Goal: Transaction & Acquisition: Purchase product/service

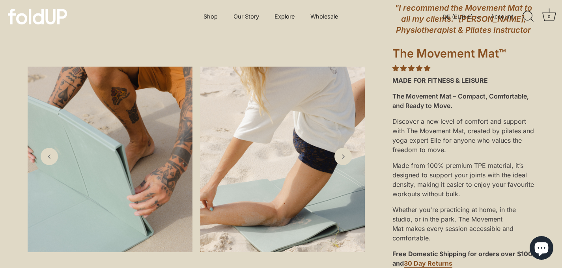
scroll to position [234, 0]
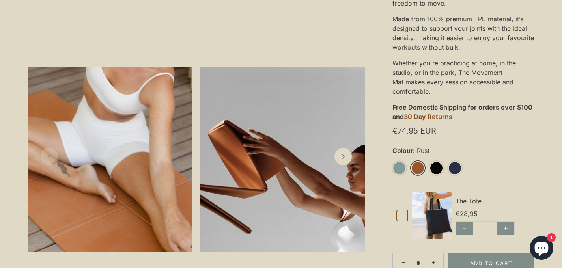
scroll to position [319, 0]
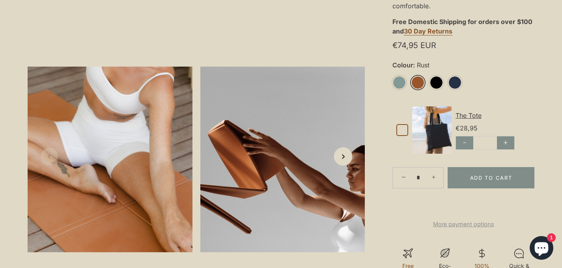
click at [350, 162] on link "Next slide" at bounding box center [343, 156] width 19 height 19
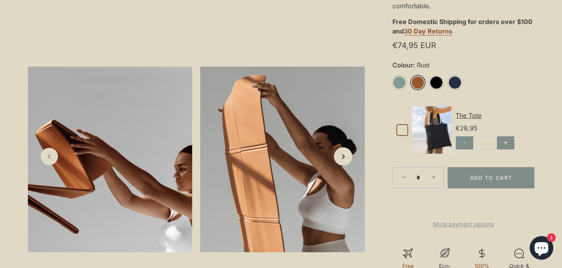
click at [350, 161] on link "Next slide" at bounding box center [343, 156] width 19 height 19
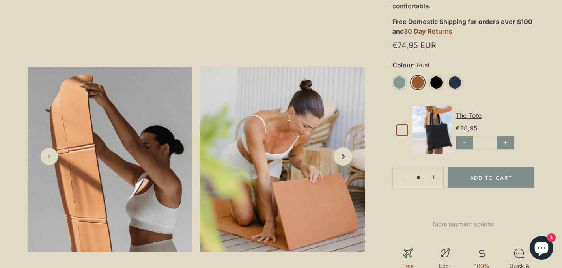
click at [350, 162] on link "Next slide" at bounding box center [343, 156] width 19 height 19
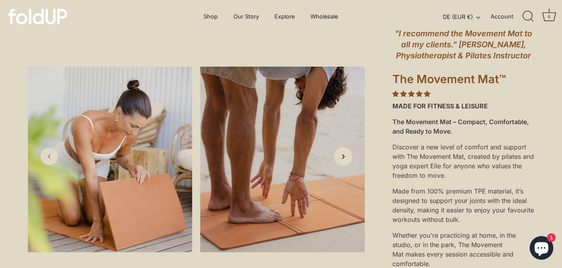
scroll to position [16, 0]
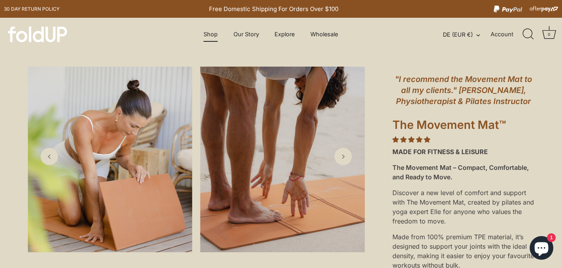
click at [210, 36] on link "Shop" at bounding box center [211, 34] width 28 height 15
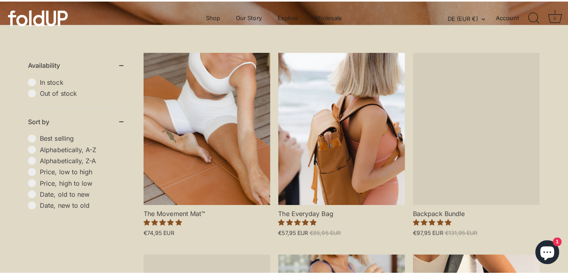
scroll to position [209, 0]
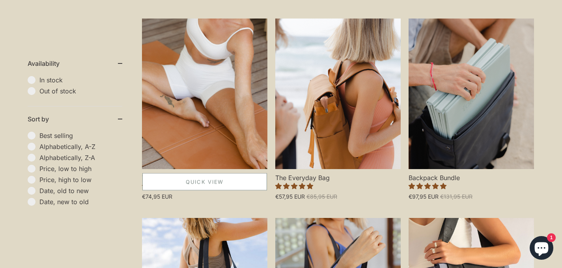
click at [177, 177] on link "Quick View" at bounding box center [204, 181] width 125 height 17
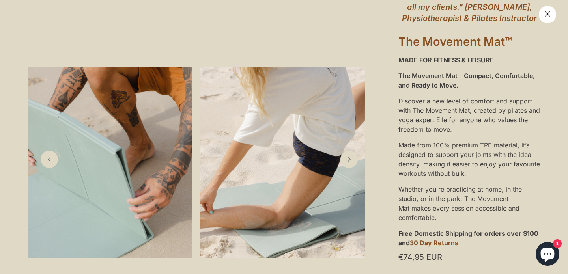
scroll to position [173, 0]
